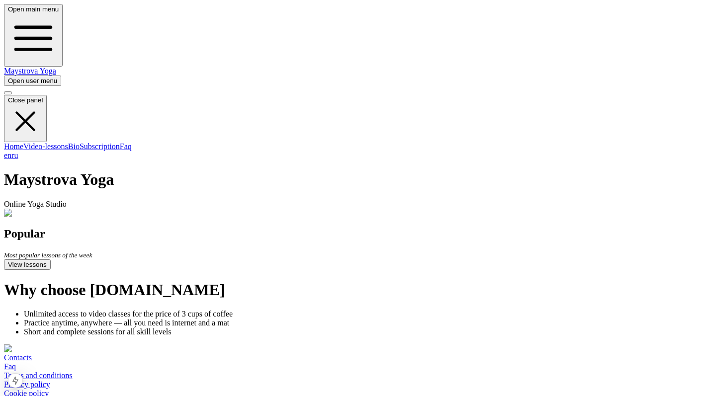
click at [8, 77] on span "button" at bounding box center [8, 80] width 0 height 7
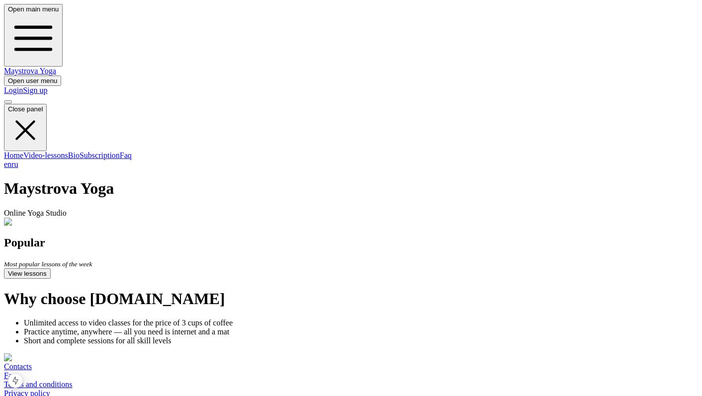
click at [23, 86] on link "Login" at bounding box center [13, 90] width 19 height 8
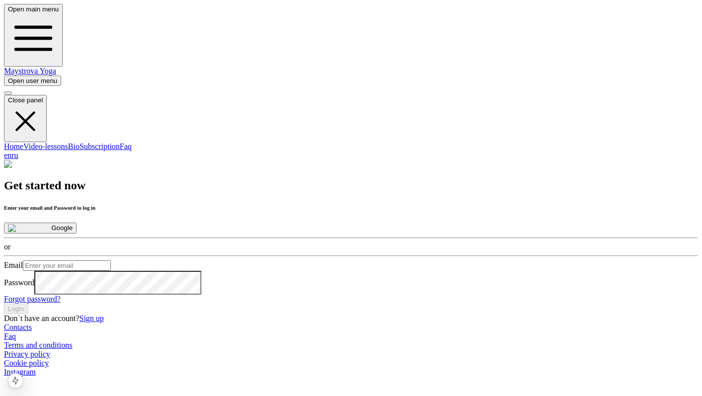
scroll to position [40, 0]
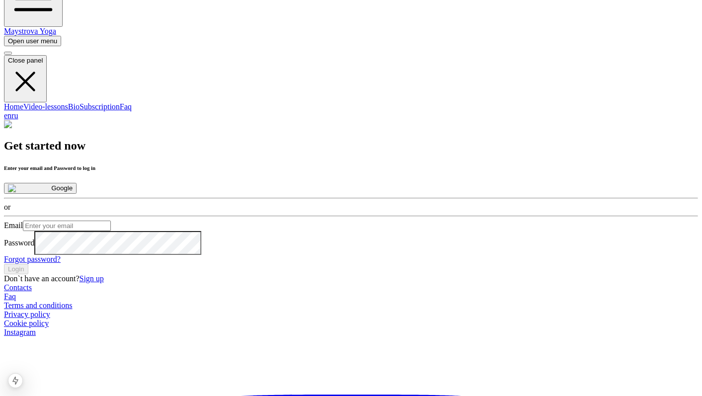
click at [103, 283] on link "Sign up" at bounding box center [91, 278] width 24 height 8
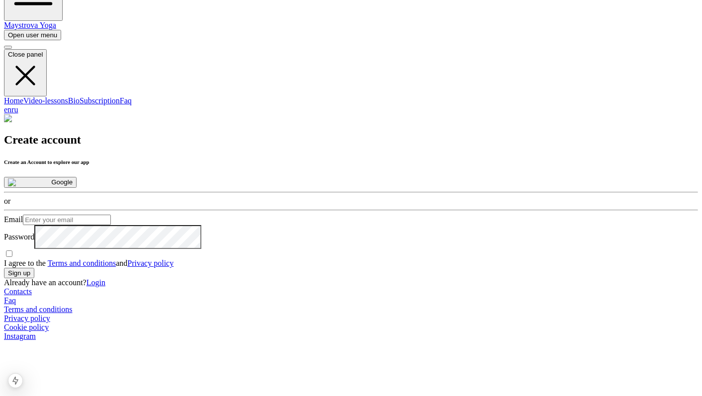
scroll to position [73, 0]
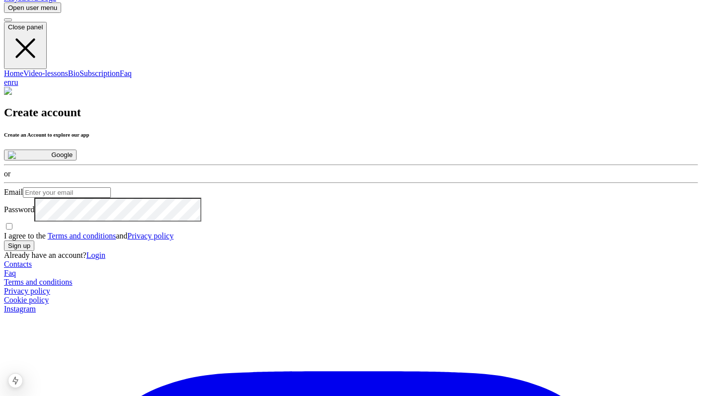
click at [12, 230] on input "I agree to the Terms and conditions and Privacy policy" at bounding box center [9, 226] width 6 height 6
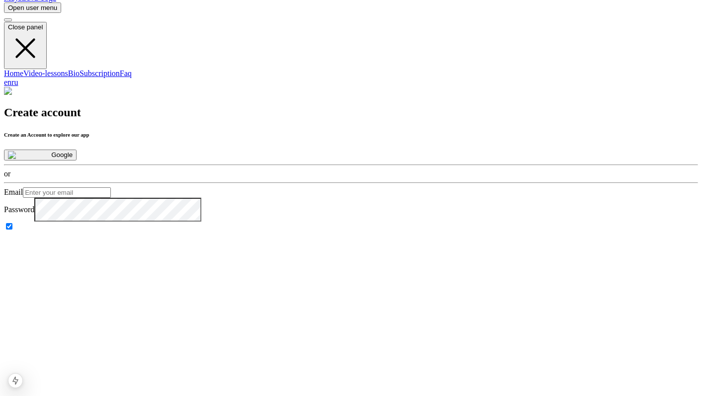
click at [12, 230] on input "I agree to the Terms and conditions and Privacy policy" at bounding box center [9, 226] width 6 height 6
checkbox input "false"
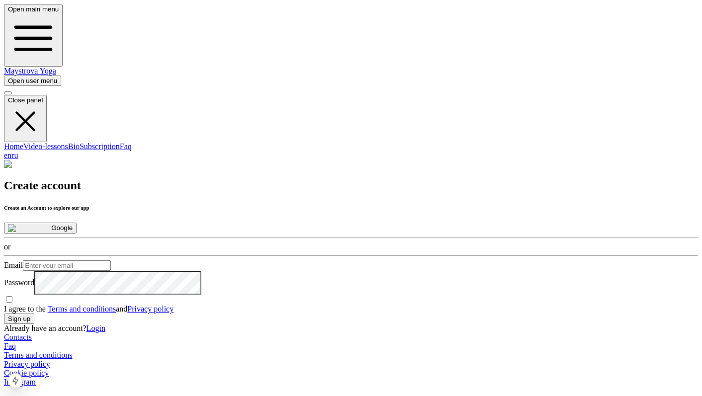
scroll to position [90, 0]
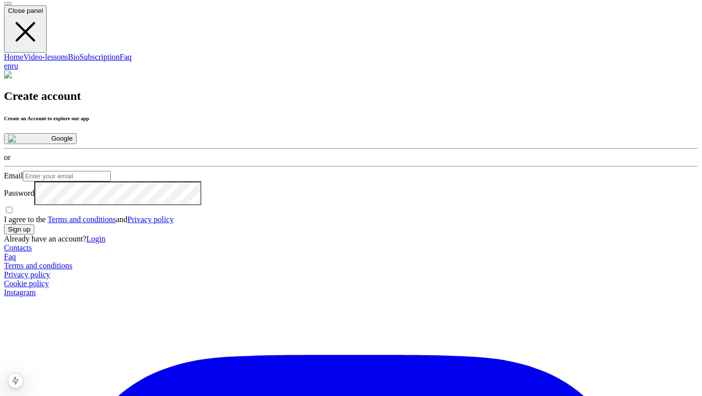
click at [34, 235] on button "Sign up" at bounding box center [19, 229] width 30 height 10
click at [111, 172] on input "Email" at bounding box center [67, 176] width 88 height 10
type input "Ozjipf8u1234"
click at [34, 235] on button "Sign up" at bounding box center [19, 229] width 30 height 10
type input "pasyuk.com@gmail.com"
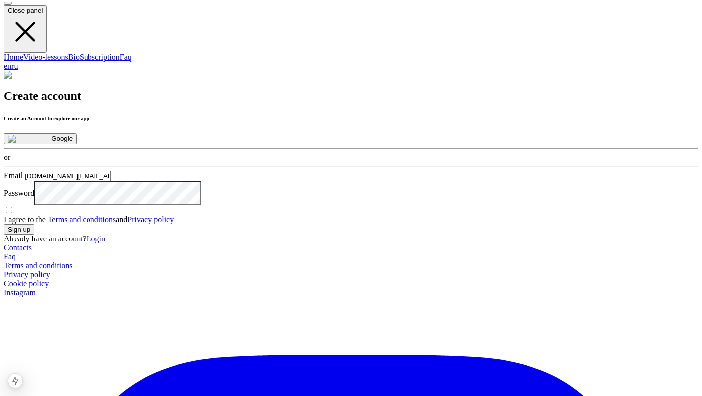
click at [34, 235] on button "Sign up" at bounding box center [19, 229] width 30 height 10
click at [12, 213] on input "I agree to the Terms and conditions and Privacy policy" at bounding box center [9, 210] width 6 height 6
checkbox input "true"
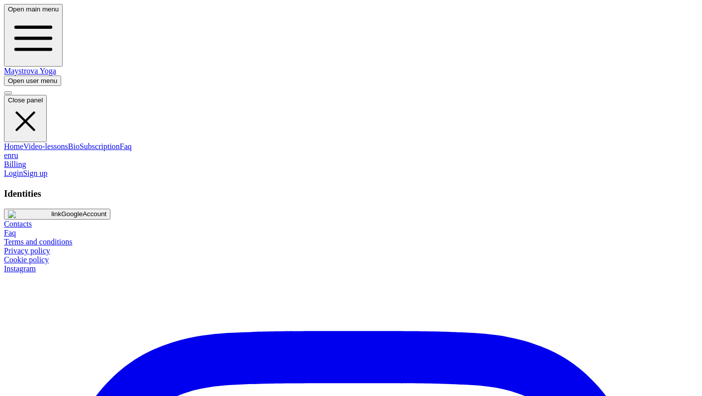
click at [449, 219] on div "Billing Login Sign up Identities link Google Account" at bounding box center [351, 190] width 694 height 60
click at [8, 77] on span "button" at bounding box center [8, 80] width 0 height 7
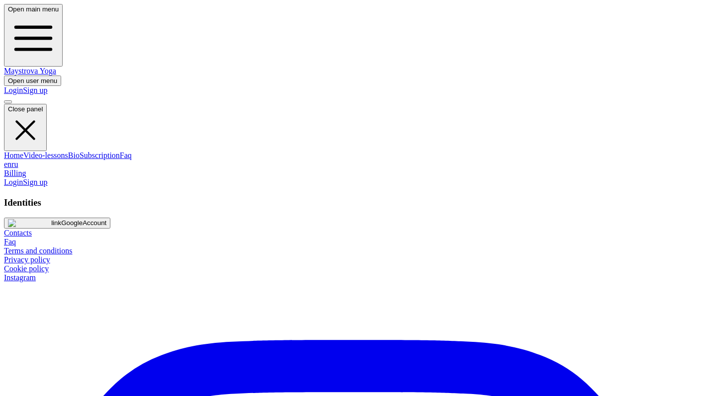
click at [400, 197] on h3 "Identities" at bounding box center [351, 202] width 694 height 11
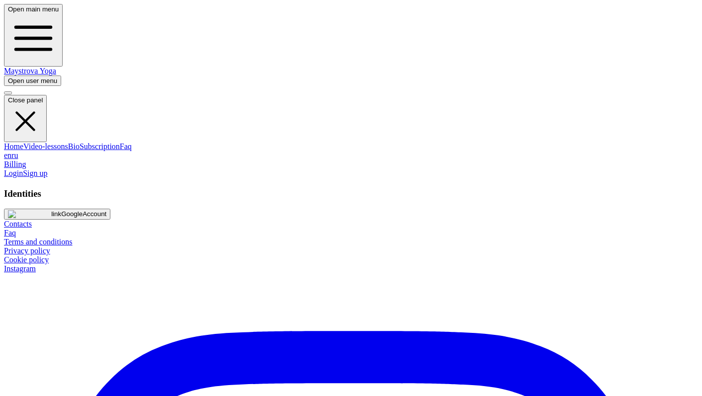
click at [56, 67] on link "Maystrova Yoga" at bounding box center [30, 71] width 52 height 8
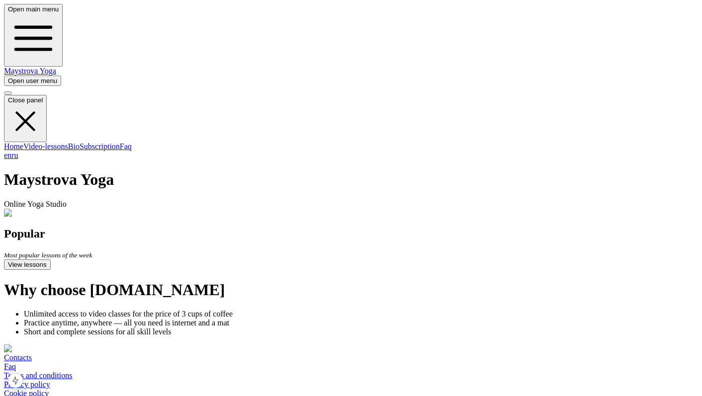
click at [8, 77] on span "button" at bounding box center [8, 80] width 0 height 7
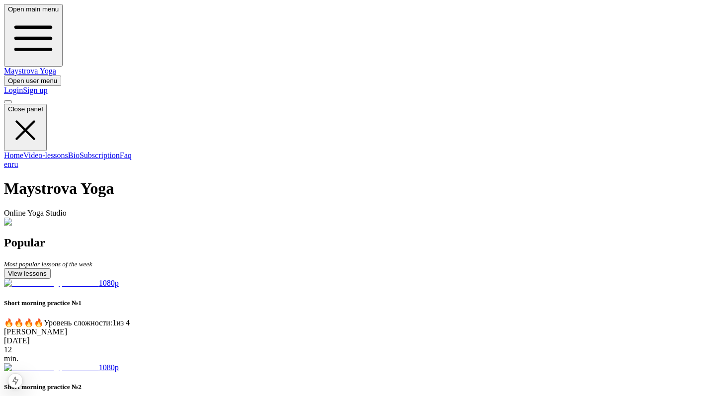
click at [47, 86] on link "Sign up" at bounding box center [35, 90] width 24 height 8
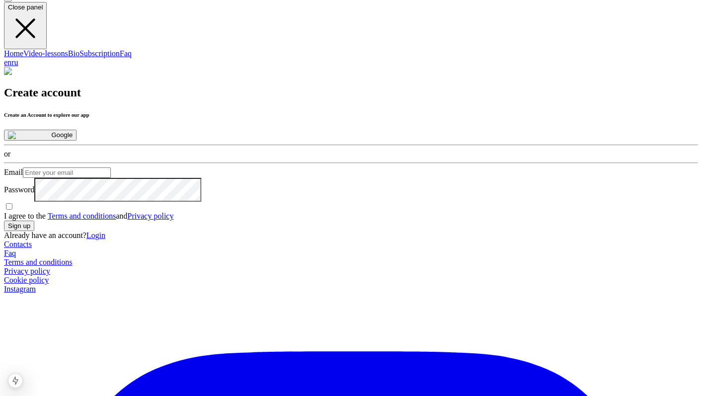
scroll to position [89, 0]
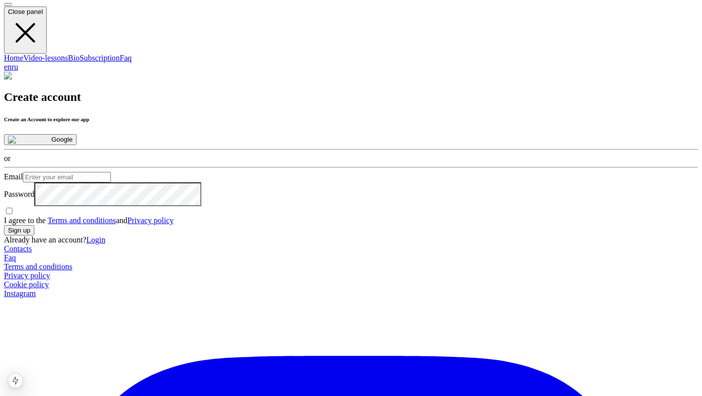
click at [111, 172] on input "Email" at bounding box center [67, 177] width 88 height 10
type input "[DOMAIN_NAME][EMAIL_ADDRESS][DOMAIN_NAME]"
click at [12, 214] on input "I agree to the Terms and conditions and Privacy policy" at bounding box center [9, 211] width 6 height 6
checkbox input "true"
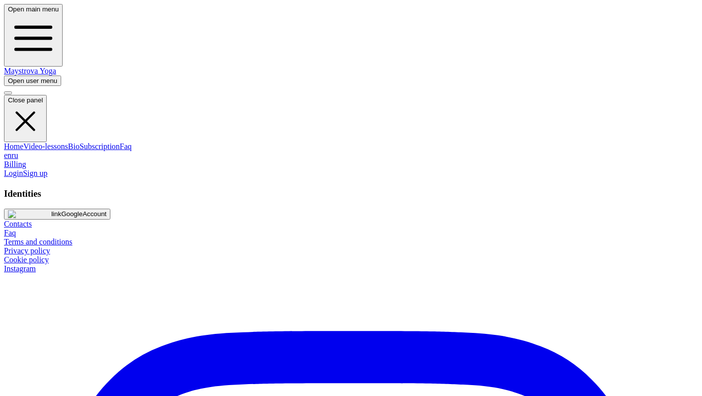
click at [8, 77] on span "button" at bounding box center [8, 80] width 0 height 7
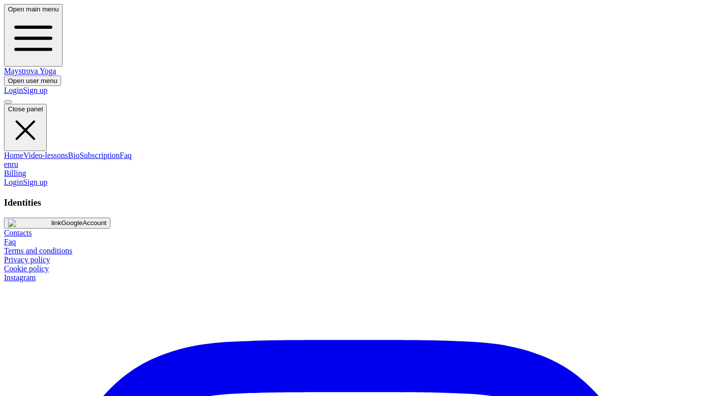
click at [47, 86] on link "Sign up" at bounding box center [35, 90] width 24 height 8
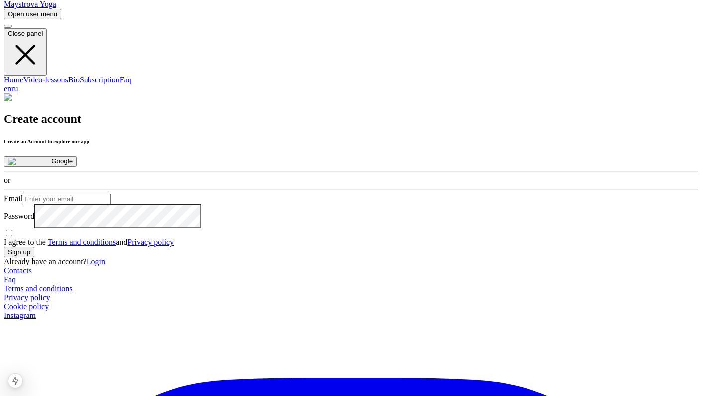
scroll to position [57, 0]
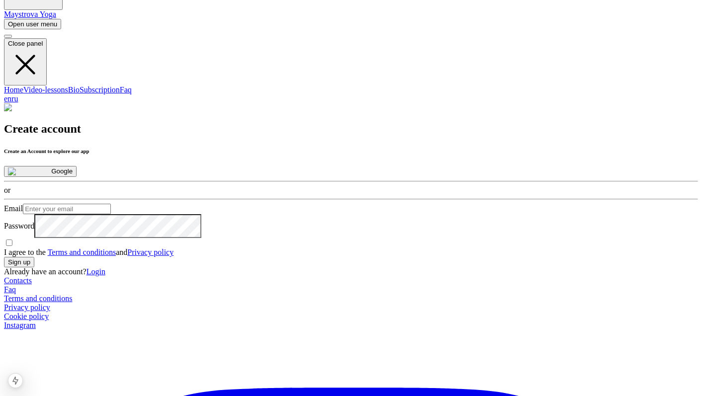
click at [8, 20] on span "button" at bounding box center [8, 23] width 0 height 7
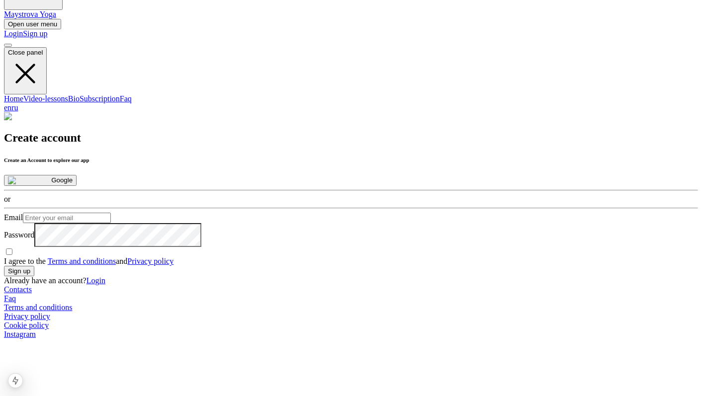
click at [23, 34] on link "Login" at bounding box center [13, 33] width 19 height 8
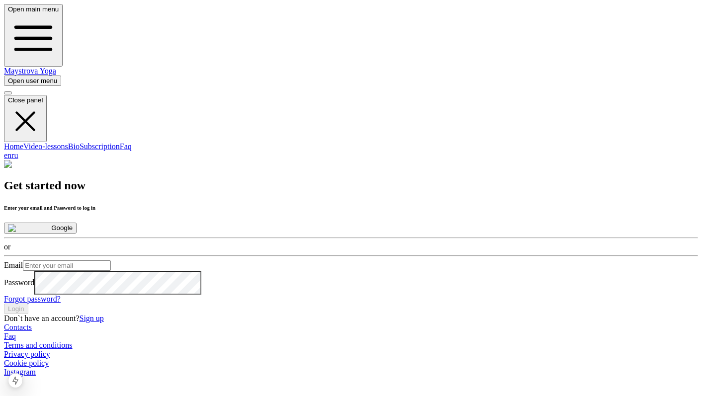
click at [111, 261] on input "Email" at bounding box center [67, 266] width 88 height 10
type input "[DOMAIN_NAME][EMAIL_ADDRESS][DOMAIN_NAME]"
click at [28, 314] on button "Login" at bounding box center [16, 309] width 24 height 10
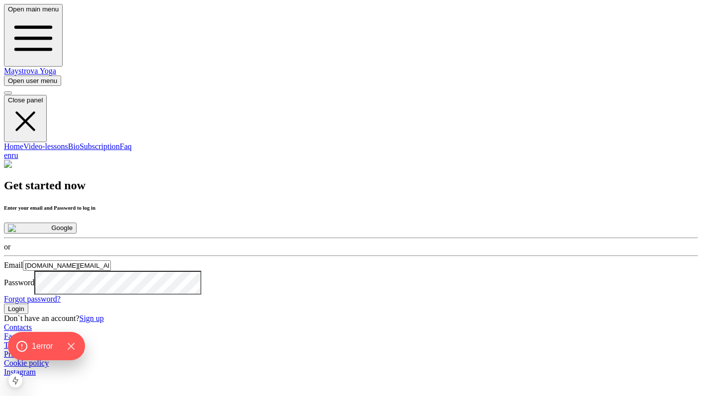
click at [4, 304] on button "Login" at bounding box center [16, 309] width 24 height 10
click at [61, 303] on link "Forgot password?" at bounding box center [32, 299] width 57 height 8
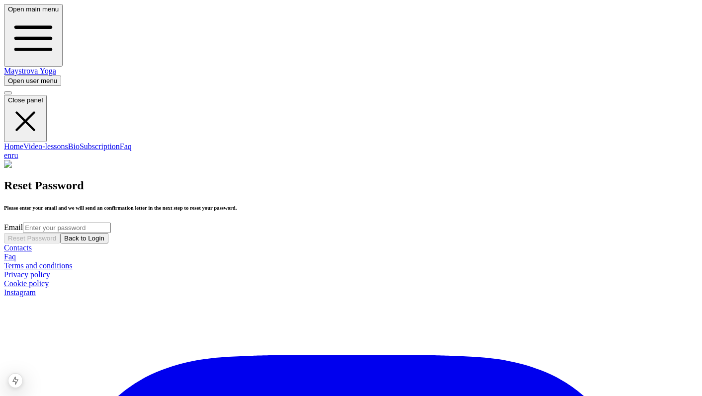
click at [111, 223] on input "Email" at bounding box center [67, 228] width 88 height 10
type input "pasyuk.com@gmail.com"
click at [60, 244] on button "Reset Password" at bounding box center [32, 238] width 56 height 10
click at [108, 244] on button "Back to Login" at bounding box center [84, 238] width 48 height 10
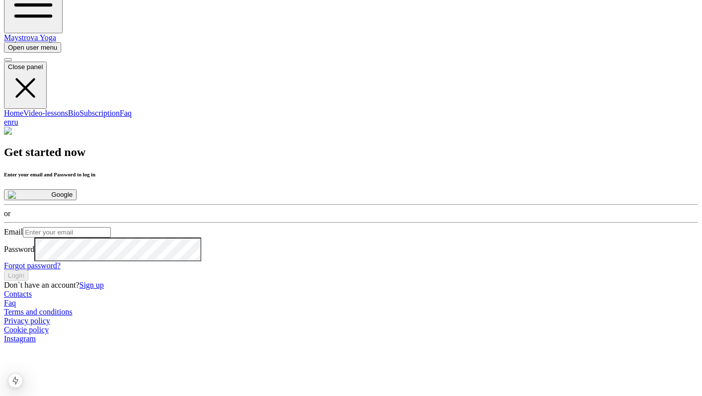
scroll to position [34, 0]
click at [103, 289] on link "Sign up" at bounding box center [91, 284] width 24 height 8
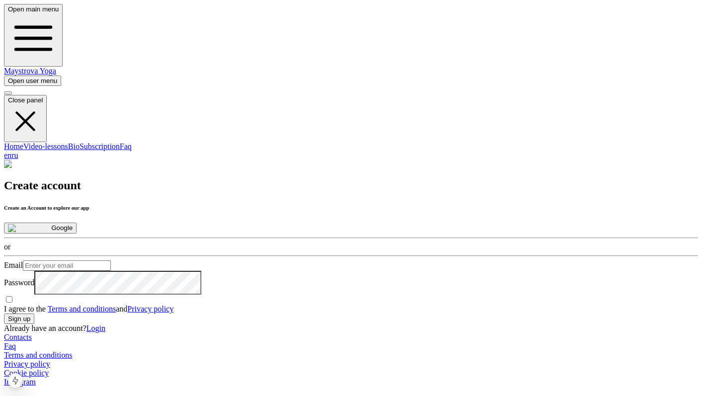
scroll to position [136, 0]
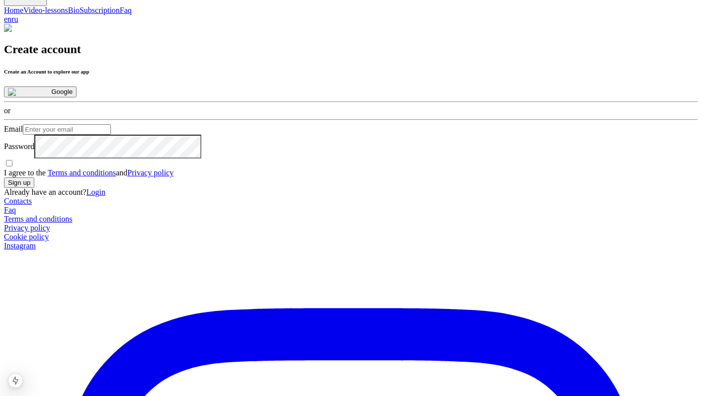
click at [116, 177] on link "Terms and conditions" at bounding box center [82, 173] width 69 height 8
click at [174, 177] on link "Privacy policy" at bounding box center [150, 173] width 46 height 8
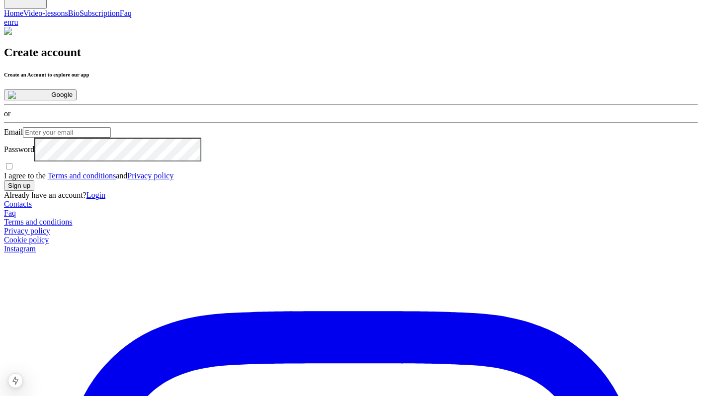
scroll to position [136, 0]
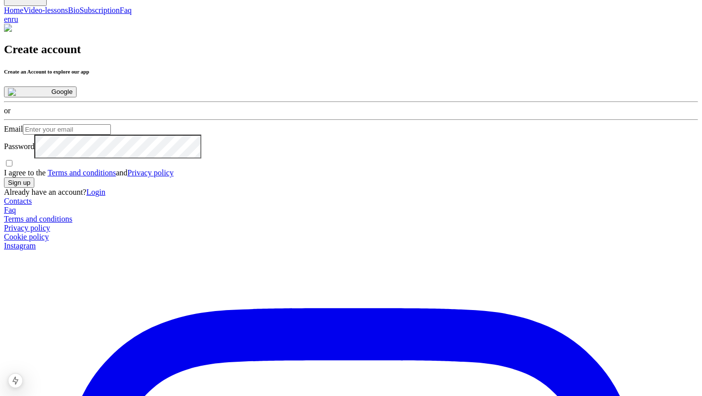
click at [174, 177] on span "I agree to the Terms and conditions and Privacy policy" at bounding box center [89, 173] width 170 height 8
click at [12, 167] on input "I agree to the Terms and conditions and Privacy policy" at bounding box center [9, 163] width 6 height 6
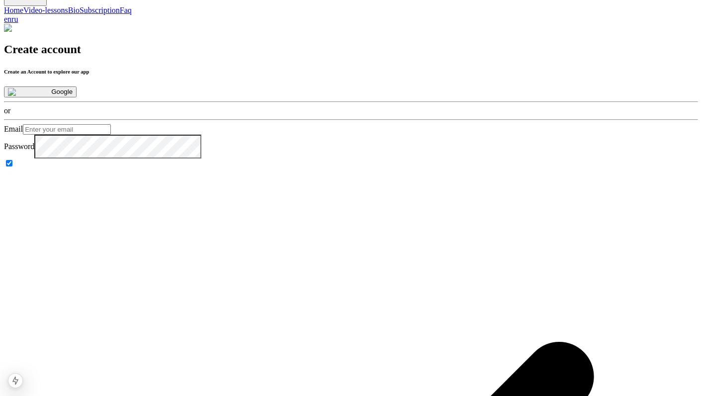
click at [12, 167] on input "I agree to the Terms and conditions and Privacy policy" at bounding box center [9, 163] width 6 height 6
checkbox input "false"
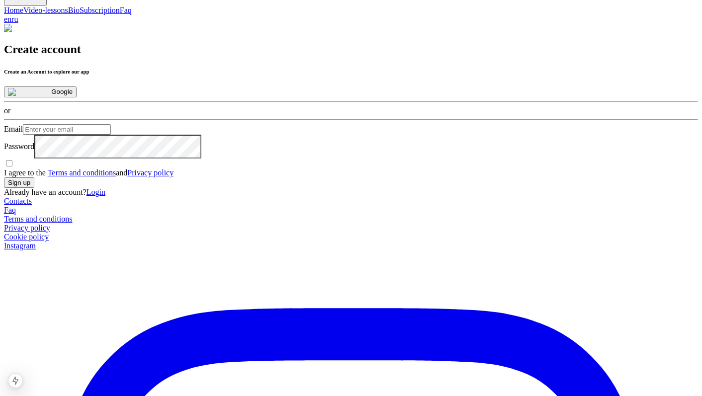
click at [34, 188] on button "Sign up" at bounding box center [19, 183] width 30 height 10
click at [111, 125] on input "Email" at bounding box center [67, 129] width 88 height 10
type input "[DOMAIN_NAME][EMAIL_ADDRESS][DOMAIN_NAME]"
click at [279, 188] on form "Email pasyuk.com@gmail.com Password I agree to the Terms and conditions and Pri…" at bounding box center [351, 156] width 694 height 64
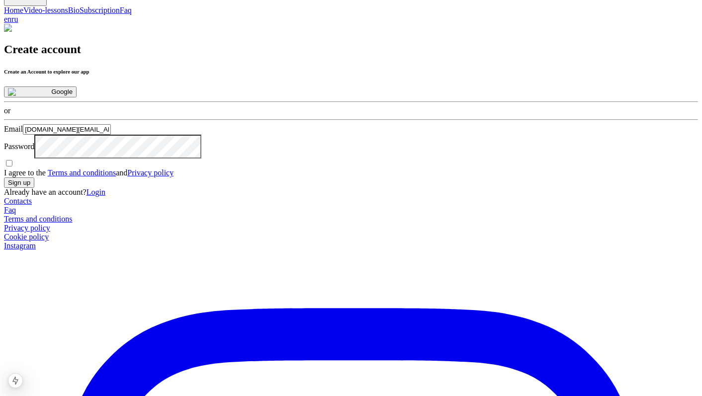
click at [34, 188] on button "Sign up" at bounding box center [19, 183] width 30 height 10
drag, startPoint x: 330, startPoint y: 197, endPoint x: 281, endPoint y: 197, distance: 48.7
click at [281, 178] on div "I agree to the Terms and conditions and Privacy policy" at bounding box center [351, 168] width 694 height 19
copy span "I agree to the"
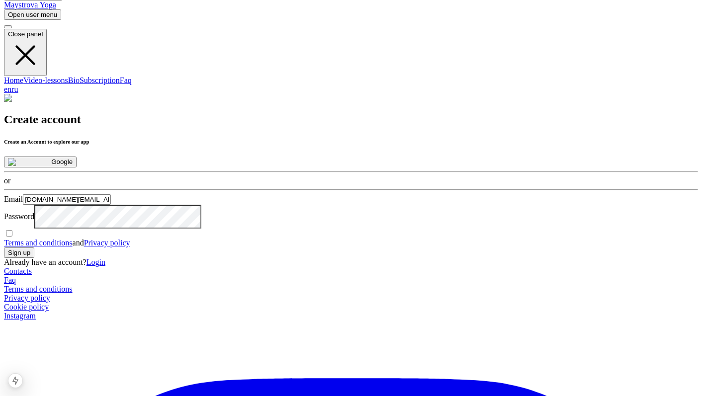
scroll to position [0, 0]
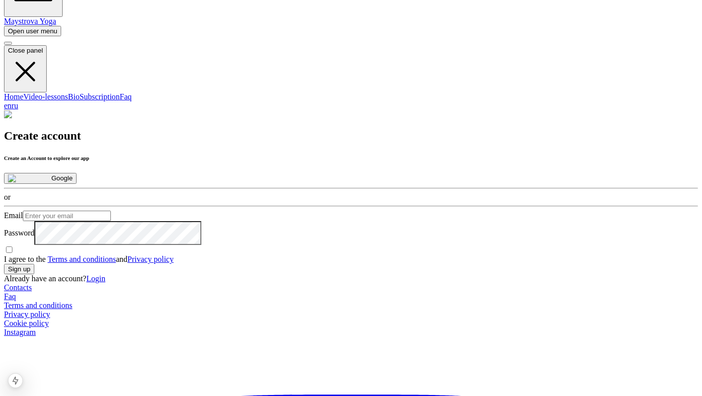
scroll to position [58, 0]
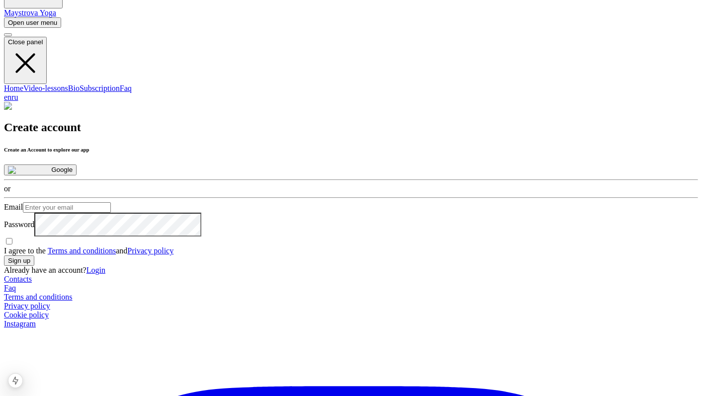
click at [12, 245] on input "I agree to the Terms and conditions and Privacy policy" at bounding box center [9, 241] width 6 height 6
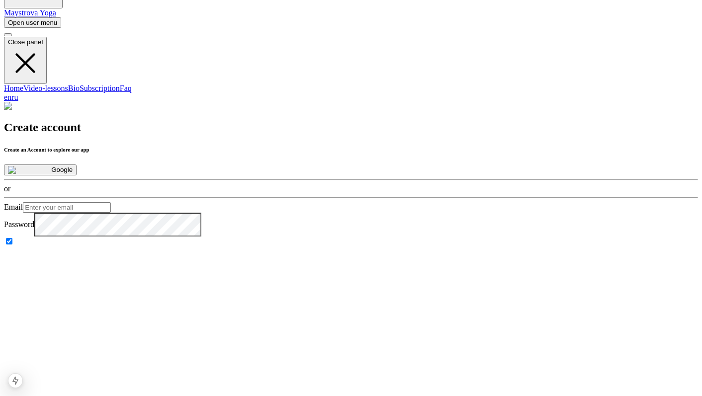
click at [12, 245] on input "I agree to the Terms and conditions and Privacy policy" at bounding box center [9, 241] width 6 height 6
checkbox input "false"
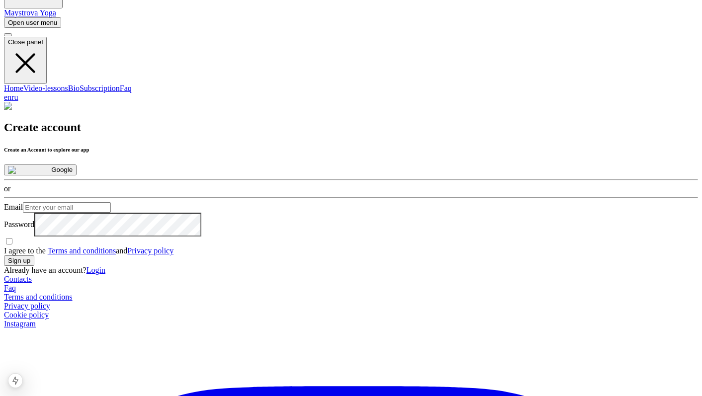
click at [34, 266] on button "Sign up" at bounding box center [19, 261] width 30 height 10
click at [111, 202] on input "Email" at bounding box center [67, 207] width 88 height 10
type input "[DOMAIN_NAME][EMAIL_ADDRESS][DOMAIN_NAME]"
click at [34, 266] on button "Sign up" at bounding box center [19, 261] width 30 height 10
click at [12, 245] on input "I agree to the Terms and conditions and Privacy policy" at bounding box center [9, 241] width 6 height 6
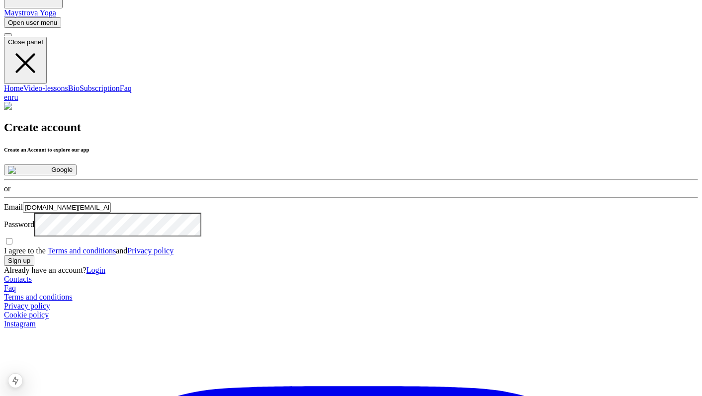
checkbox input "true"
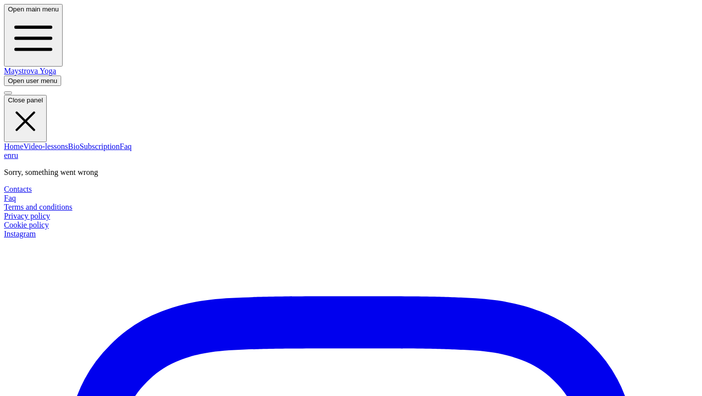
click at [8, 77] on span "button" at bounding box center [8, 80] width 0 height 7
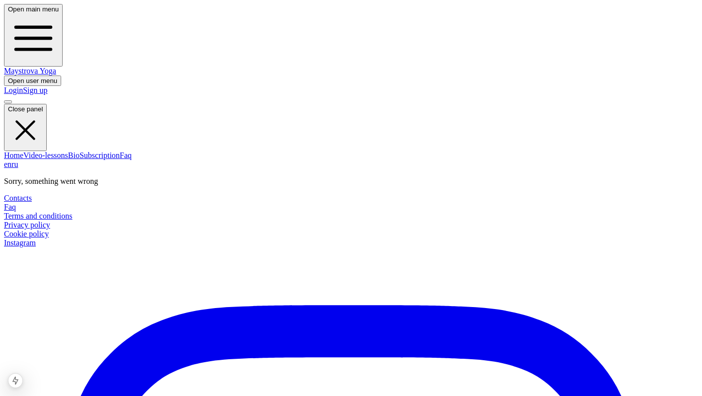
click at [47, 86] on link "Sign up" at bounding box center [35, 90] width 24 height 8
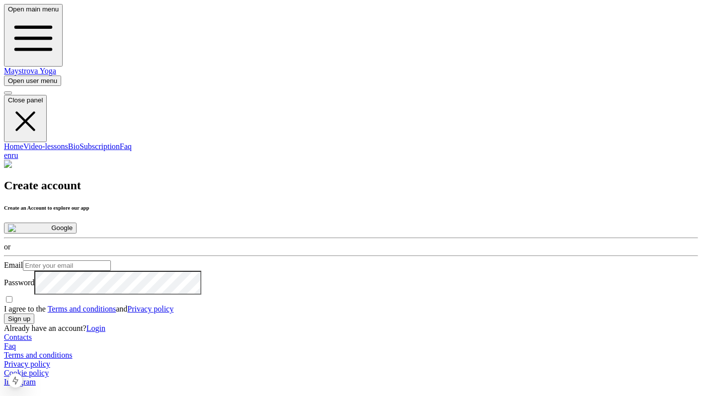
click at [34, 324] on button "Sign up" at bounding box center [19, 319] width 30 height 10
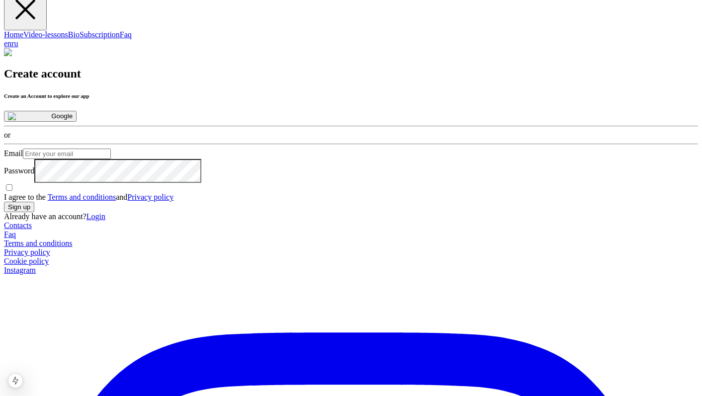
scroll to position [123, 0]
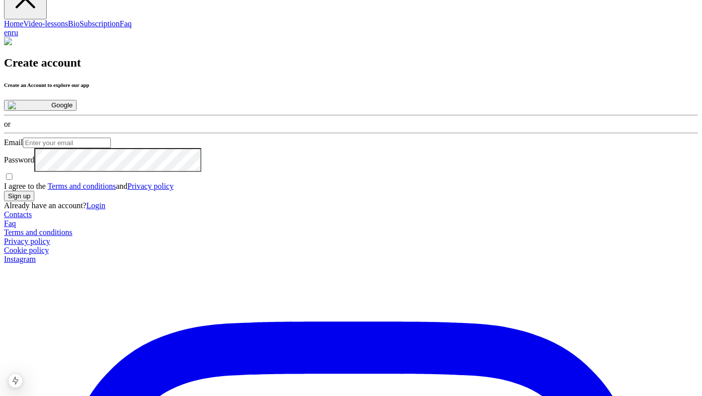
click at [111, 138] on input "Email" at bounding box center [67, 143] width 88 height 10
type input "[DOMAIN_NAME][EMAIL_ADDRESS][DOMAIN_NAME]"
click at [326, 191] on div "Email pasyuk.com@gmail.com Password I agree to the Terms and conditions and Pri…" at bounding box center [351, 164] width 694 height 53
click at [12, 180] on input "I agree to the Terms and conditions and Privacy policy" at bounding box center [9, 177] width 6 height 6
checkbox input "true"
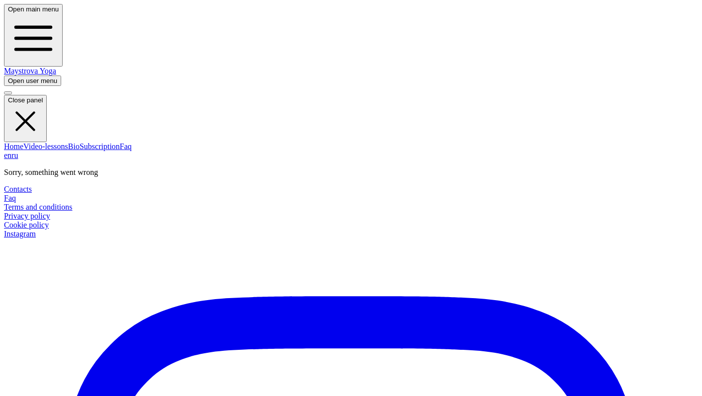
click at [8, 77] on span "button" at bounding box center [8, 80] width 0 height 7
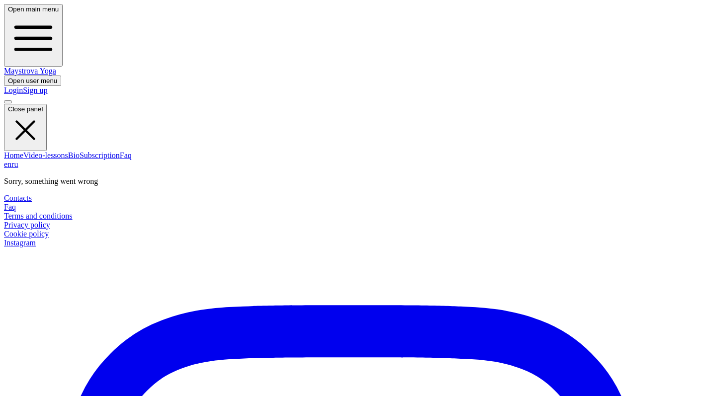
click at [47, 86] on link "Sign up" at bounding box center [35, 90] width 24 height 8
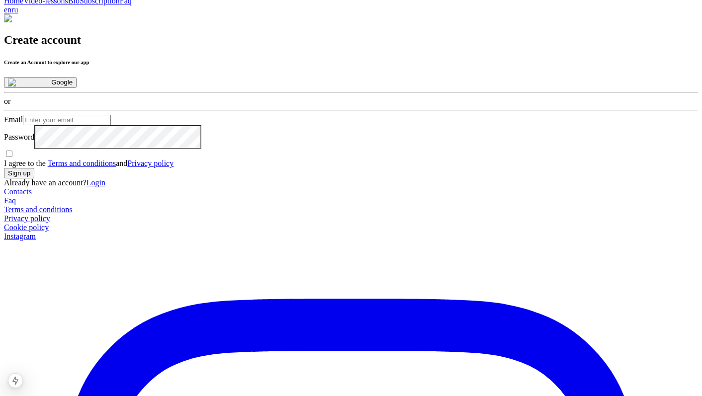
scroll to position [163, 0]
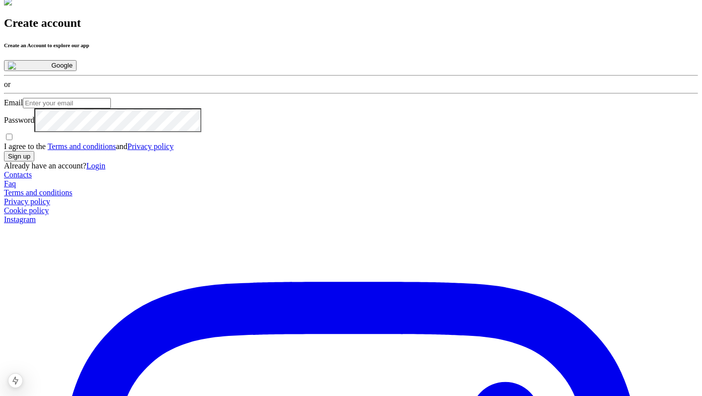
click at [116, 151] on link "Terms and conditions" at bounding box center [82, 146] width 69 height 8
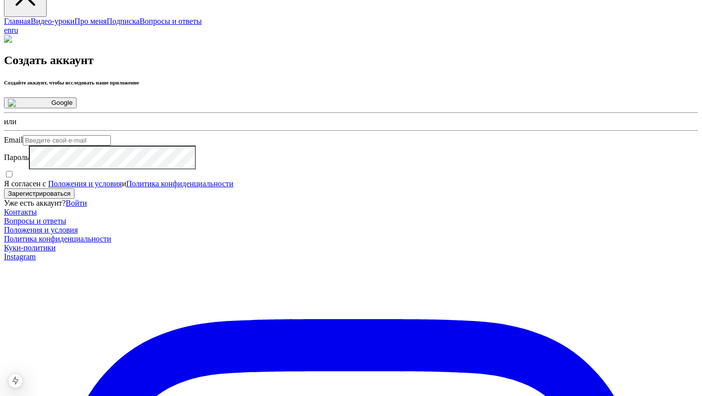
scroll to position [126, 0]
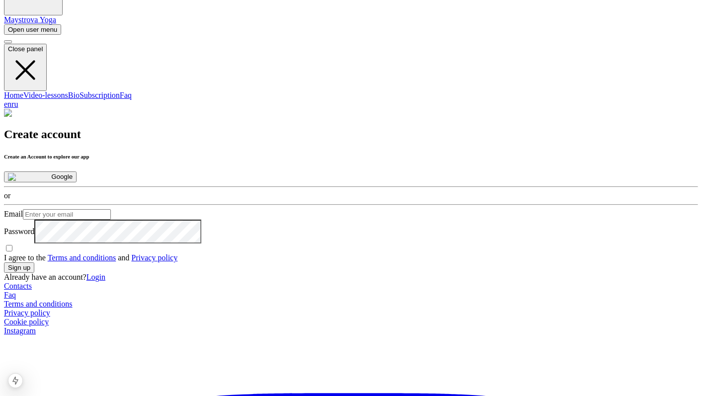
scroll to position [54, 0]
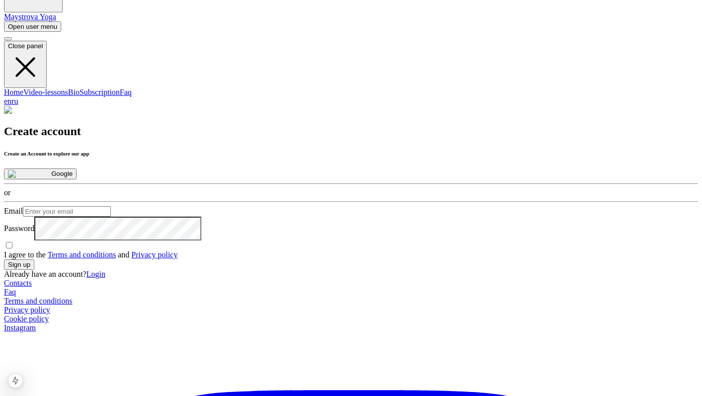
click at [12, 249] on input "I agree to the Terms and conditions and Privacy policy" at bounding box center [9, 245] width 6 height 6
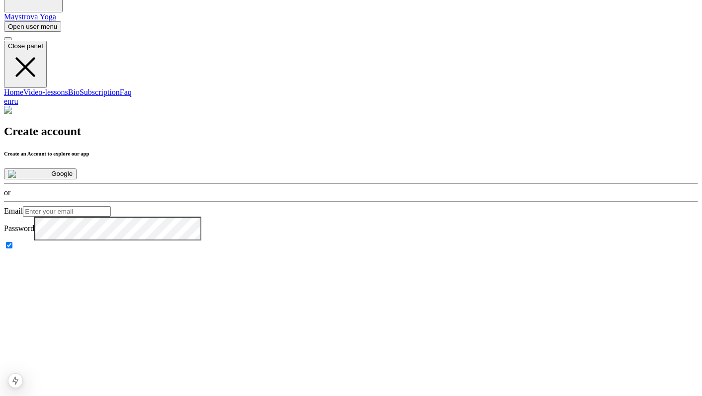
click at [12, 249] on input "I agree to the Terms and conditions and Privacy policy" at bounding box center [9, 245] width 6 height 6
checkbox input "false"
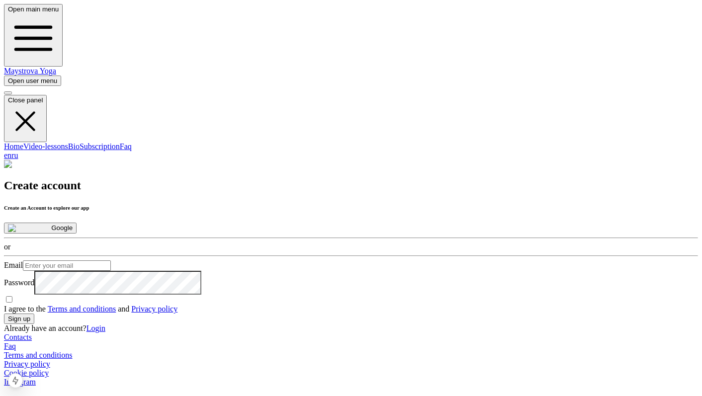
scroll to position [54, 0]
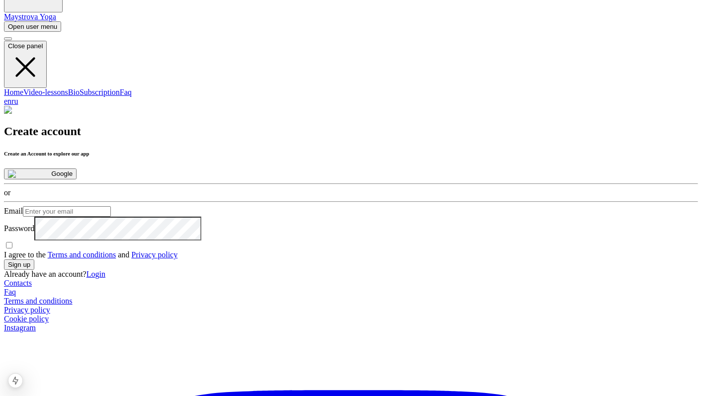
click at [277, 260] on div "I agree to the Terms and conditions and Privacy policy" at bounding box center [351, 250] width 694 height 19
click at [12, 249] on input "I agree to the Terms and conditions and Privacy policy" at bounding box center [9, 245] width 6 height 6
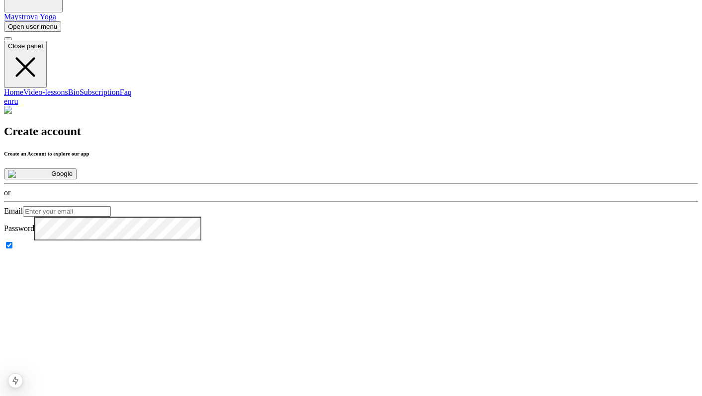
click at [12, 249] on input "I agree to the Terms and conditions and Privacy policy" at bounding box center [9, 245] width 6 height 6
checkbox input "false"
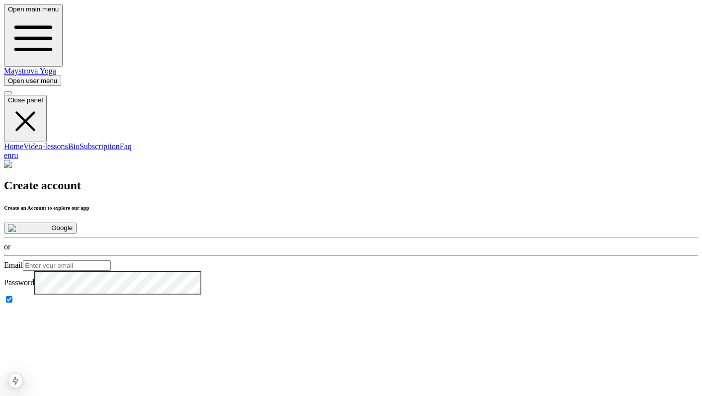
scroll to position [54, 0]
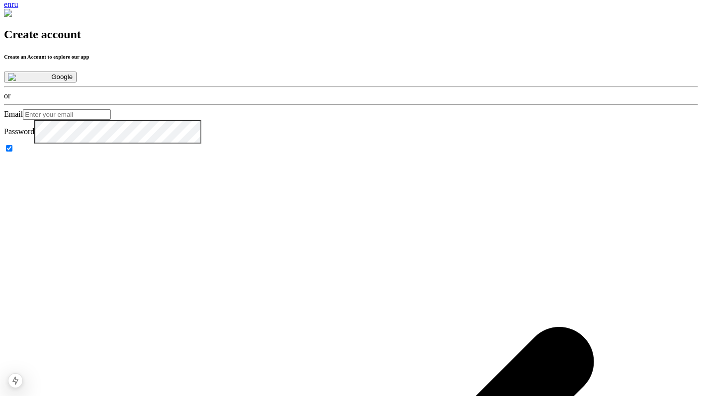
scroll to position [168, 0]
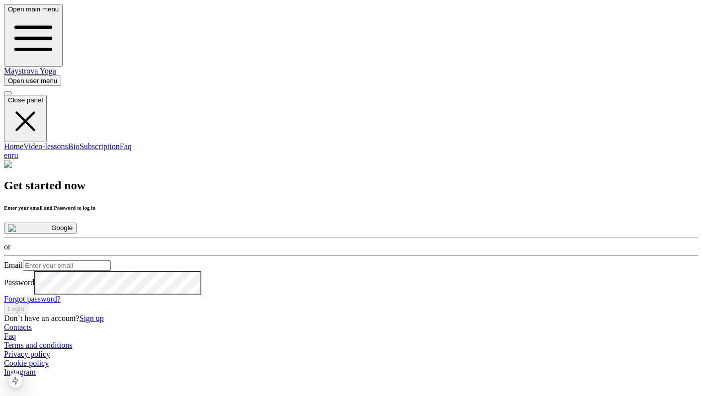
scroll to position [196, 0]
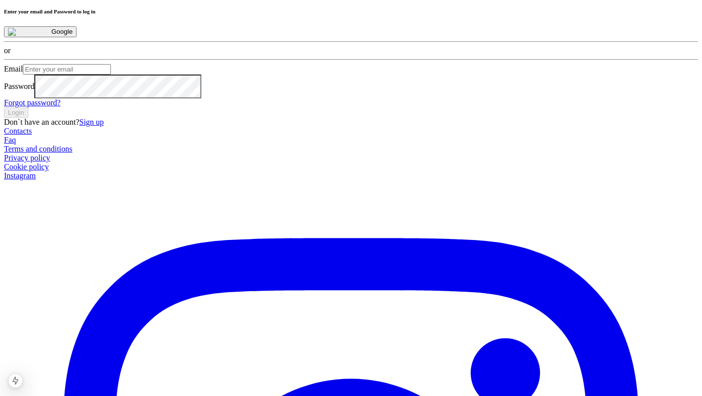
click at [103, 126] on link "Sign up" at bounding box center [91, 122] width 24 height 8
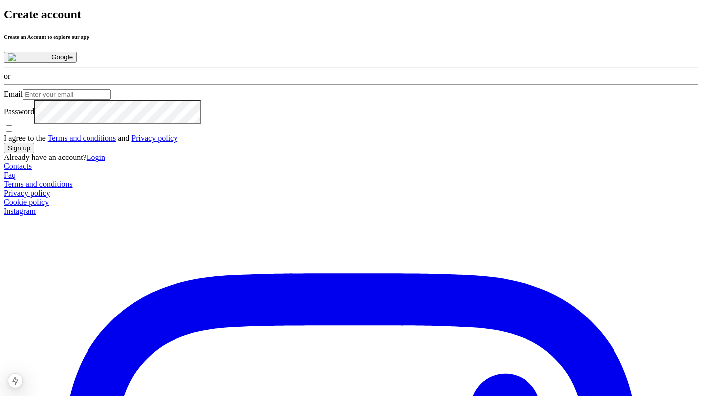
scroll to position [229, 0]
